Goal: Information Seeking & Learning: Learn about a topic

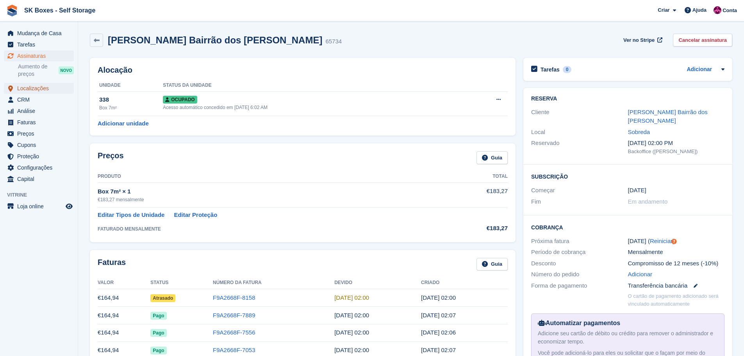
drag, startPoint x: 0, startPoint y: 0, endPoint x: 43, endPoint y: 88, distance: 97.7
click at [43, 88] on span "Localizações" at bounding box center [40, 88] width 47 height 11
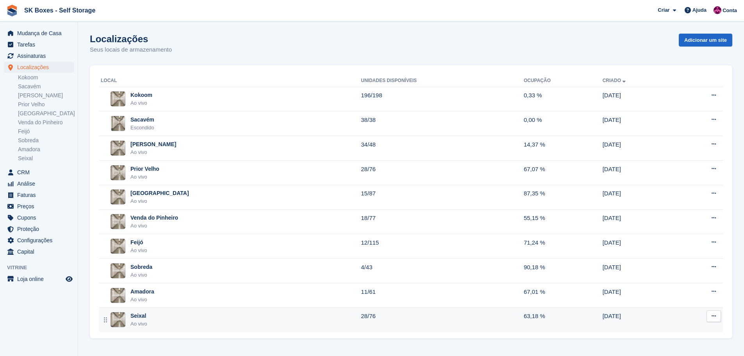
click at [171, 310] on td "Seixal Ao vivo" at bounding box center [230, 319] width 262 height 24
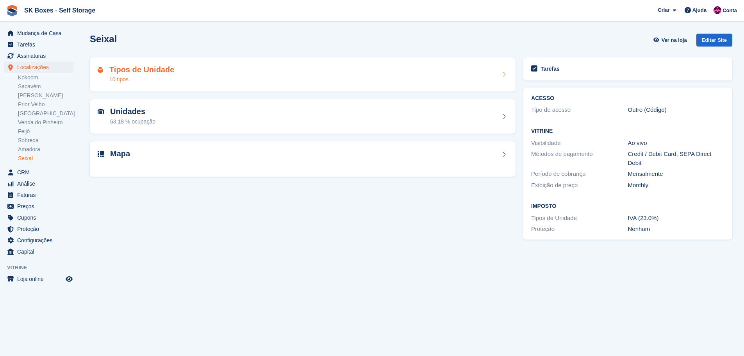
click at [174, 86] on div "Tipos de Unidade 10 tipos" at bounding box center [303, 74] width 426 height 34
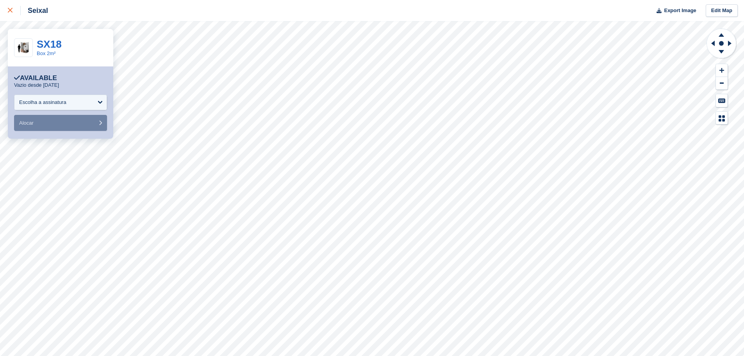
click at [10, 13] on icon at bounding box center [10, 10] width 5 height 5
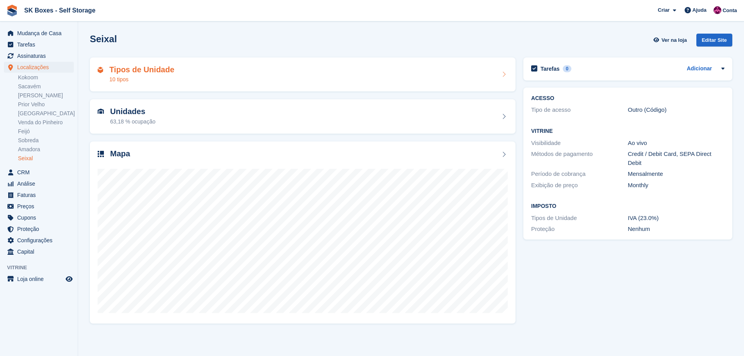
click at [141, 77] on div "10 tipos" at bounding box center [141, 79] width 65 height 8
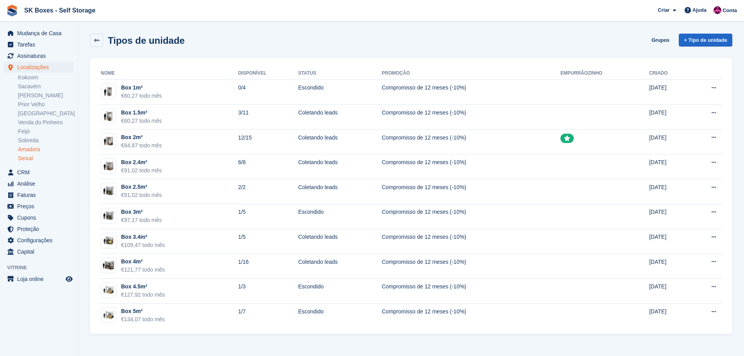
click at [29, 148] on link "Amadora" at bounding box center [46, 149] width 56 height 7
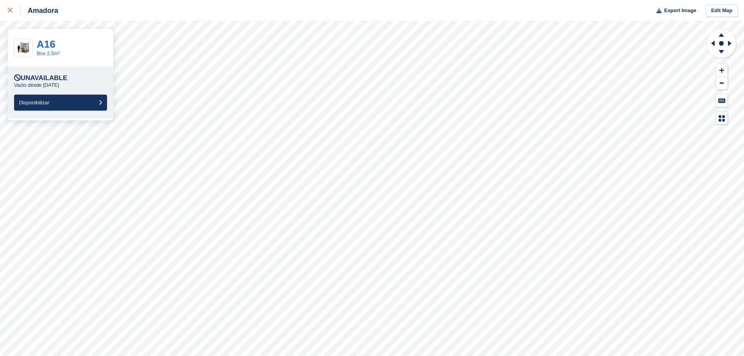
click at [8, 7] on link at bounding box center [10, 10] width 21 height 21
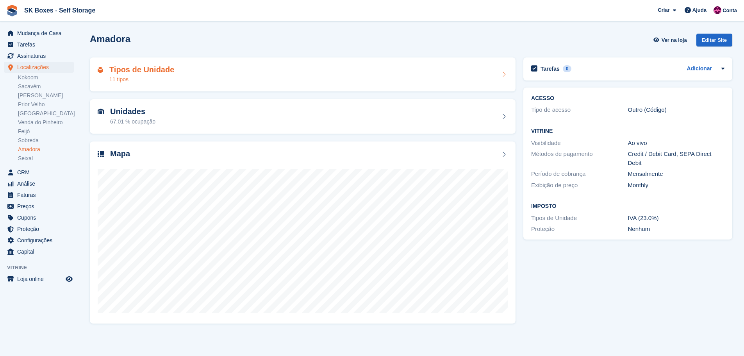
click at [154, 80] on div "11 tipos" at bounding box center [141, 79] width 65 height 8
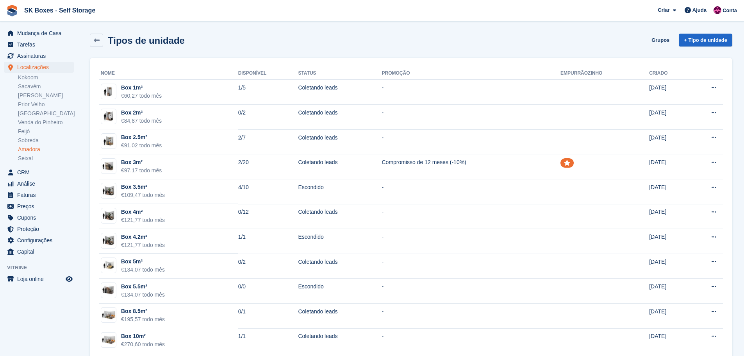
click at [25, 150] on link "Amadora" at bounding box center [46, 149] width 56 height 7
